Goal: Task Accomplishment & Management: Complete application form

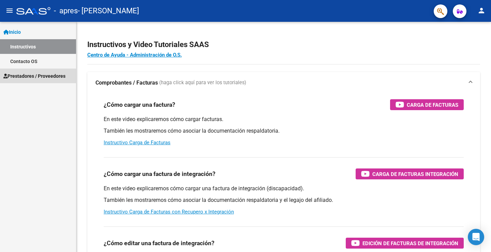
click at [31, 76] on span "Prestadores / Proveedores" at bounding box center [34, 76] width 62 height 8
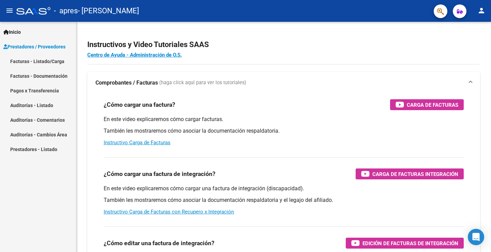
click at [47, 60] on link "Facturas - Listado/Carga" at bounding box center [38, 61] width 76 height 15
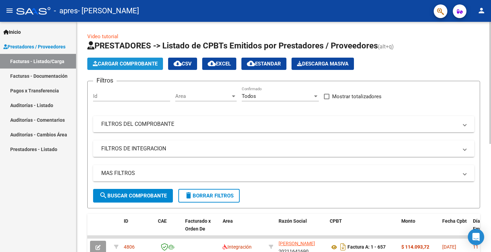
click at [116, 63] on span "Cargar Comprobante" at bounding box center [125, 64] width 65 height 6
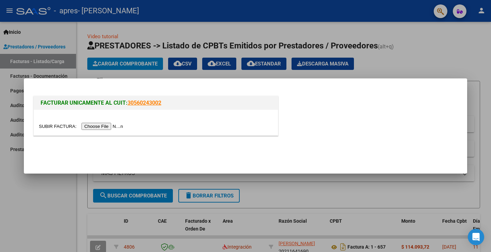
click at [92, 127] on input "file" at bounding box center [82, 126] width 86 height 7
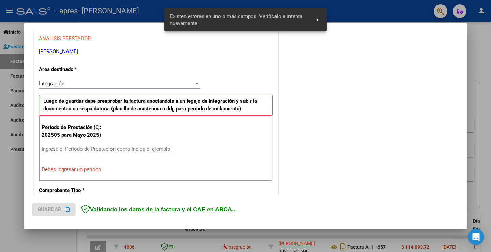
scroll to position [156, 0]
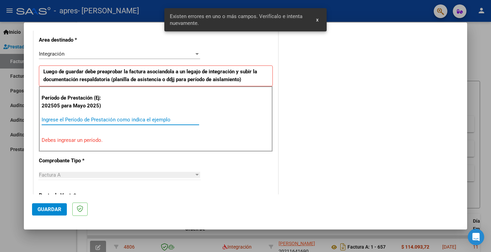
click at [60, 119] on input "Ingrese el Período de Prestación como indica el ejemplo" at bounding box center [121, 120] width 158 height 6
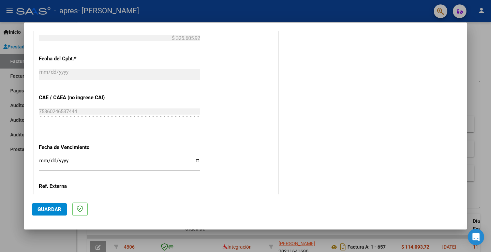
scroll to position [429, 0]
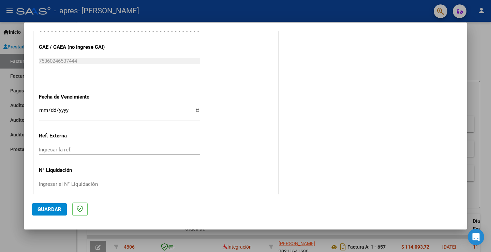
type input "202508"
click at [194, 110] on input "Ingresar la fecha" at bounding box center [119, 112] width 161 height 11
type input "[DATE]"
click at [42, 208] on span "Guardar" at bounding box center [50, 209] width 24 height 6
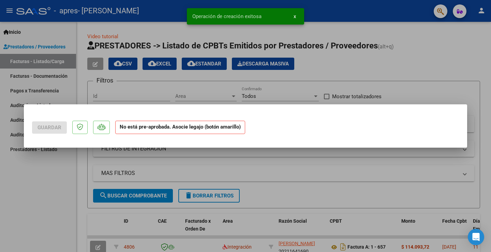
scroll to position [0, 0]
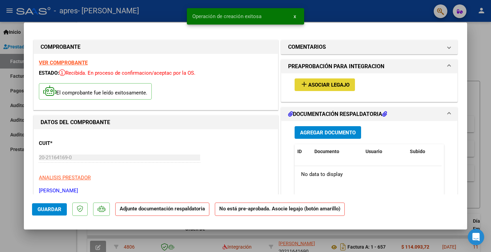
click at [324, 85] on span "Asociar Legajo" at bounding box center [328, 85] width 41 height 6
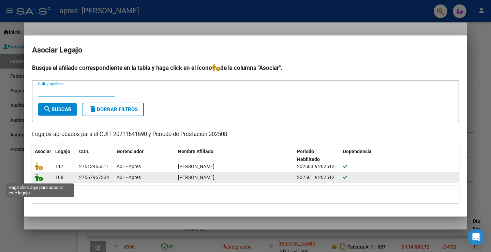
click at [38, 178] on icon at bounding box center [39, 178] width 8 height 8
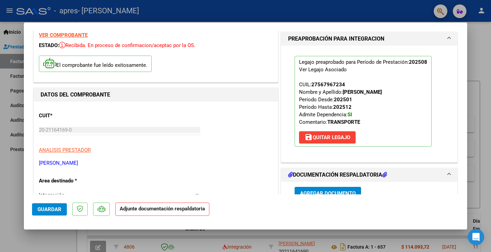
scroll to position [136, 0]
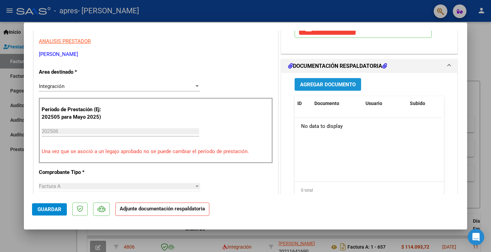
click at [304, 83] on span "Agregar Documento" at bounding box center [328, 85] width 56 height 6
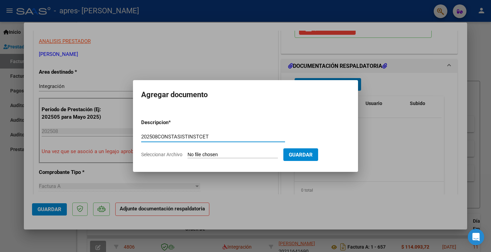
type input "202508CONSTASISTINSTCET"
click at [207, 154] on input "Seleccionar Archivo" at bounding box center [233, 155] width 90 height 6
type input "C:\fakepath\202508CONSTINSTCET.pdf"
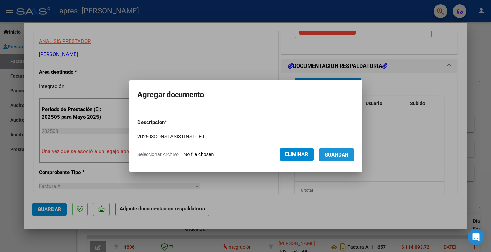
click at [337, 150] on button "Guardar" at bounding box center [336, 154] width 35 height 13
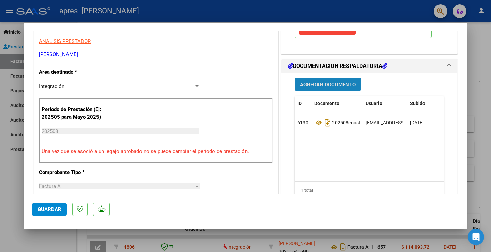
click at [303, 84] on span "Agregar Documento" at bounding box center [328, 85] width 56 height 6
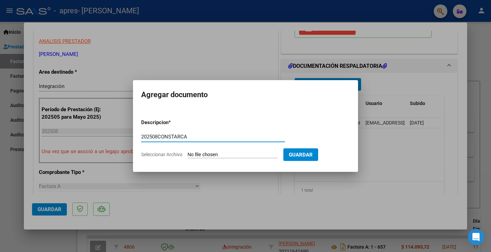
type input "202508CONSTARCA"
click at [221, 155] on input "Seleccionar Archivo" at bounding box center [233, 155] width 90 height 6
type input "C:\fakepath\202508CONSTARCA.pdf"
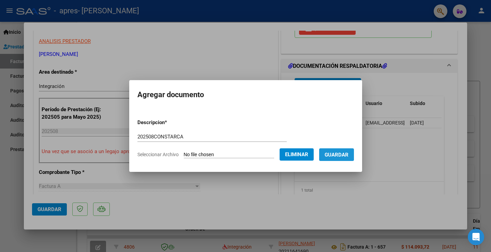
click at [338, 153] on span "Guardar" at bounding box center [337, 155] width 24 height 6
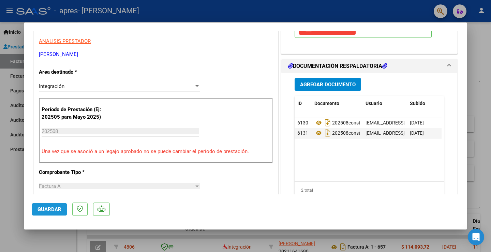
click at [52, 210] on span "Guardar" at bounding box center [50, 209] width 24 height 6
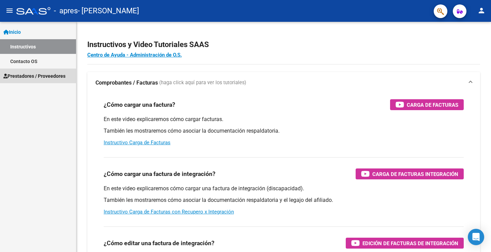
click at [46, 76] on span "Prestadores / Proveedores" at bounding box center [34, 76] width 62 height 8
click at [35, 75] on span "Prestadores / Proveedores" at bounding box center [34, 76] width 62 height 8
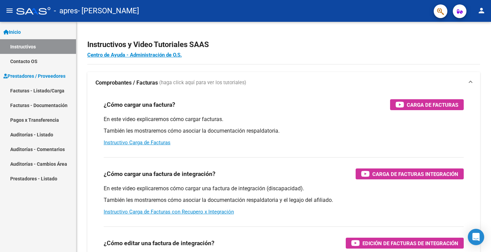
click at [35, 91] on link "Facturas - Listado/Carga" at bounding box center [38, 90] width 76 height 15
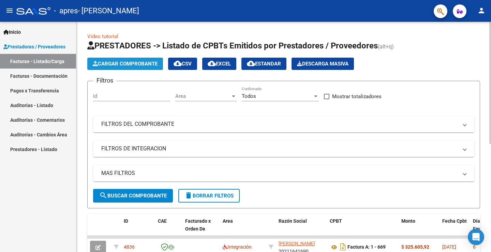
click at [122, 61] on span "Cargar Comprobante" at bounding box center [125, 64] width 65 height 6
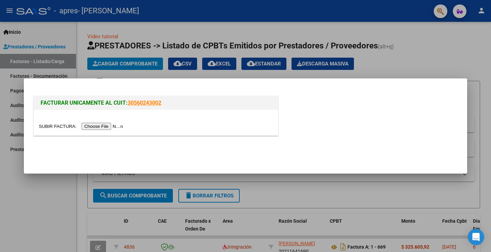
click at [105, 126] on input "file" at bounding box center [82, 126] width 86 height 7
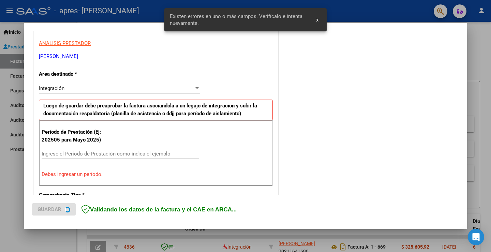
scroll to position [143, 0]
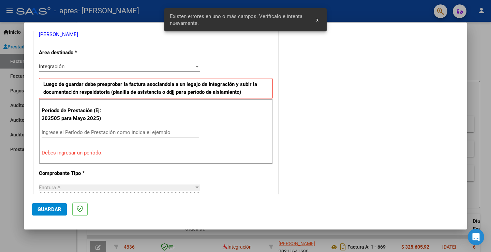
click at [59, 131] on input "Ingrese el Período de Prestación como indica el ejemplo" at bounding box center [121, 132] width 158 height 6
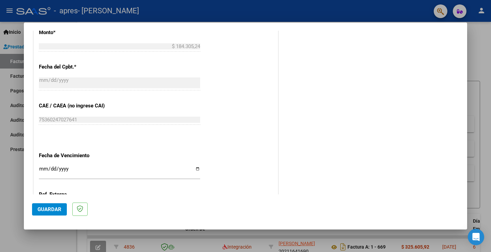
scroll to position [382, 0]
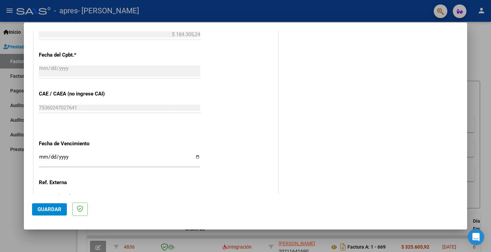
type input "202508"
click at [195, 158] on input "Ingresar la fecha" at bounding box center [119, 159] width 161 height 11
type input "[DATE]"
click at [40, 209] on span "Guardar" at bounding box center [50, 209] width 24 height 6
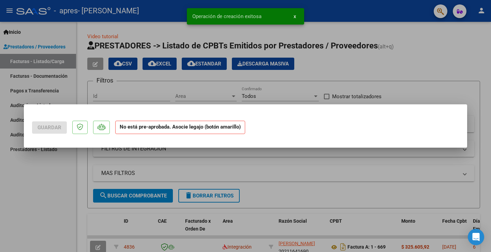
scroll to position [0, 0]
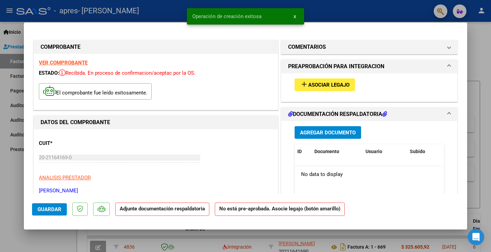
click at [316, 87] on span "Asociar Legajo" at bounding box center [328, 85] width 41 height 6
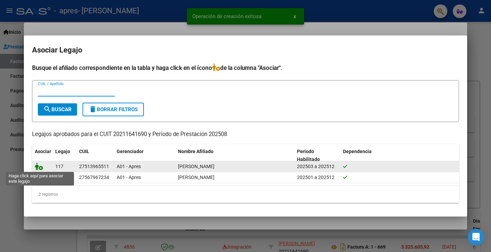
click at [40, 168] on icon at bounding box center [39, 167] width 8 height 8
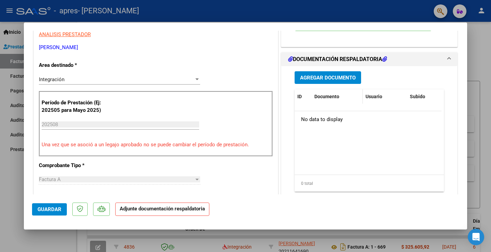
scroll to position [136, 0]
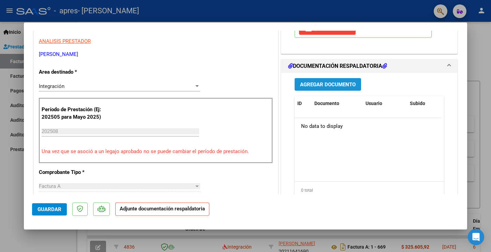
click at [327, 84] on span "Agregar Documento" at bounding box center [328, 85] width 56 height 6
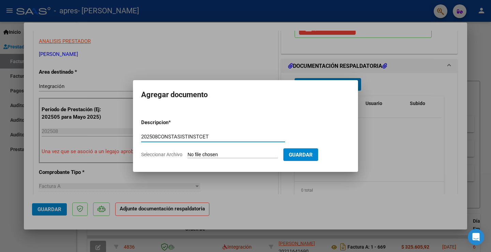
type input "202508CONSTASISTINSTCET"
click at [218, 153] on input "Seleccionar Archivo" at bounding box center [233, 155] width 90 height 6
type input "C:\fakepath\202508CONSTINSTCET.pdf"
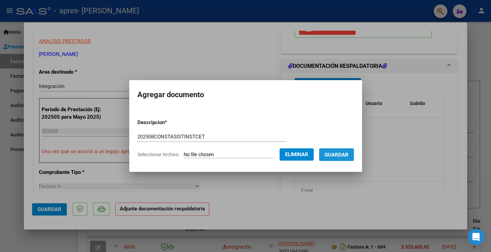
click at [345, 150] on button "Guardar" at bounding box center [336, 154] width 35 height 13
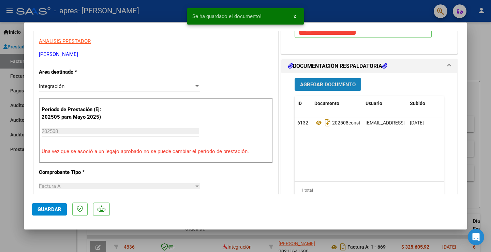
click at [330, 84] on span "Agregar Documento" at bounding box center [328, 85] width 56 height 6
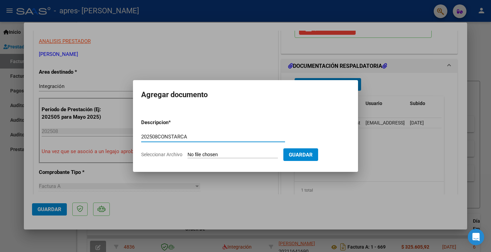
type input "202508CONSTARCA"
click at [227, 152] on input "Seleccionar Archivo" at bounding box center [233, 155] width 90 height 6
type input "C:\fakepath\202508CONSTARCA.pdf"
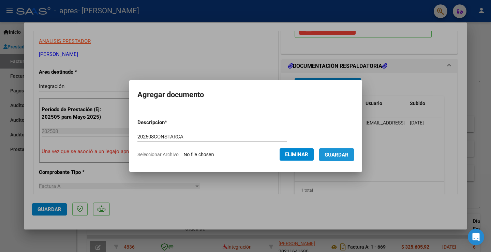
drag, startPoint x: 350, startPoint y: 150, endPoint x: 333, endPoint y: 148, distance: 17.2
click at [342, 147] on form "Descripcion * 202508CONSTARCA Escriba aquí una descripcion Seleccionar Archivo …" at bounding box center [245, 139] width 217 height 50
click at [348, 156] on span "Guardar" at bounding box center [337, 155] width 24 height 6
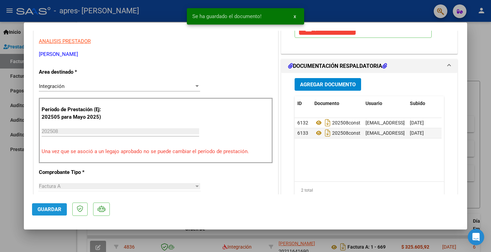
click at [46, 209] on span "Guardar" at bounding box center [50, 209] width 24 height 6
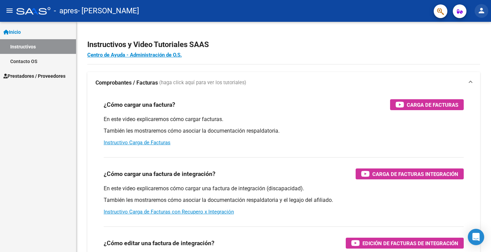
click at [482, 10] on mat-icon "person" at bounding box center [482, 10] width 8 height 8
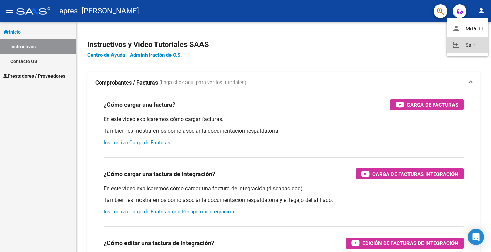
click at [468, 46] on button "exit_to_app Salir" at bounding box center [468, 45] width 42 height 16
